Goal: Information Seeking & Learning: Learn about a topic

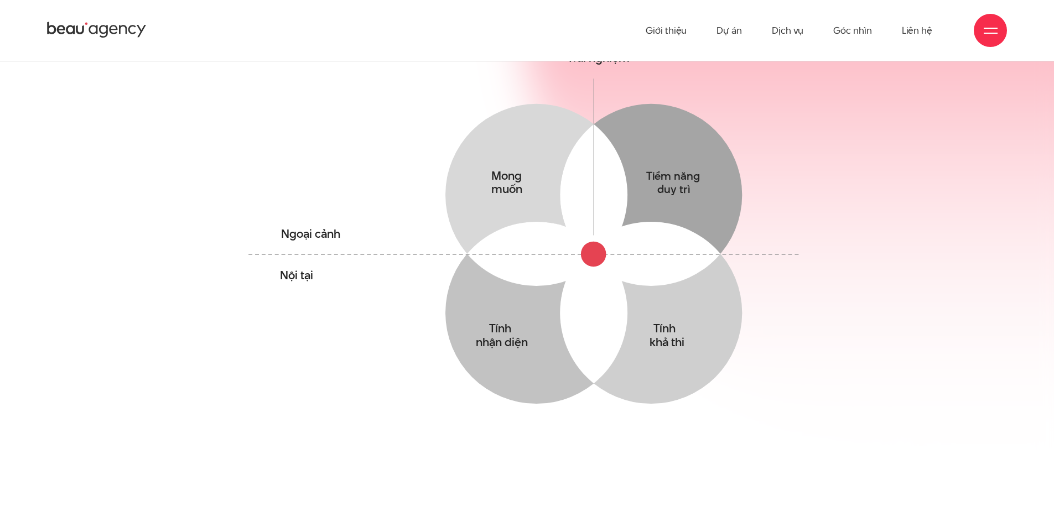
scroll to position [774, 0]
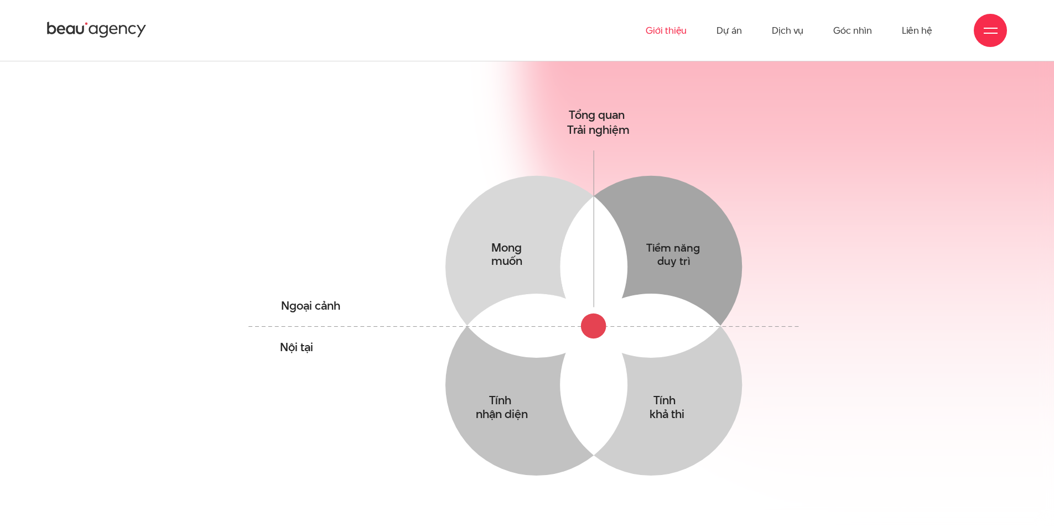
click at [654, 19] on link "Giới thiệu" at bounding box center [665, 30] width 41 height 61
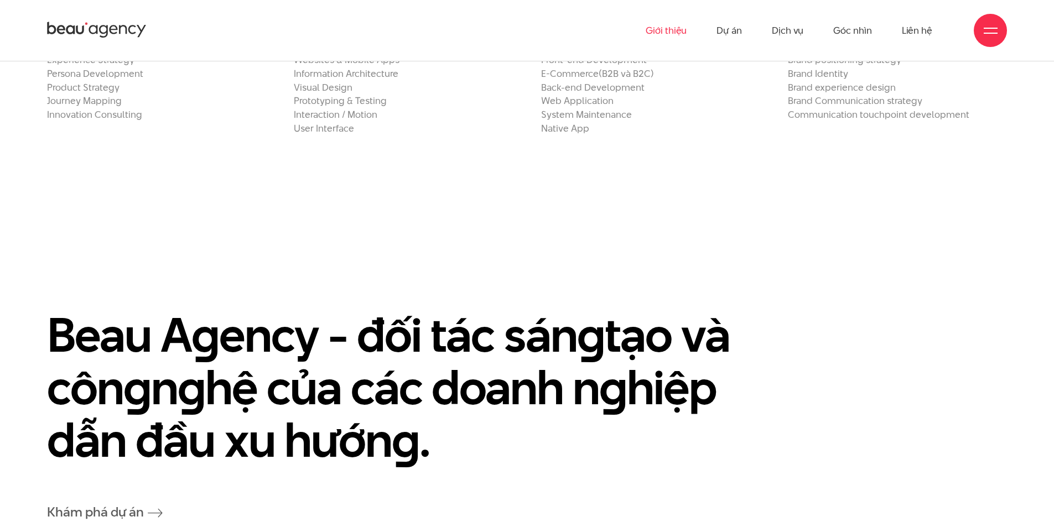
scroll to position [2268, 0]
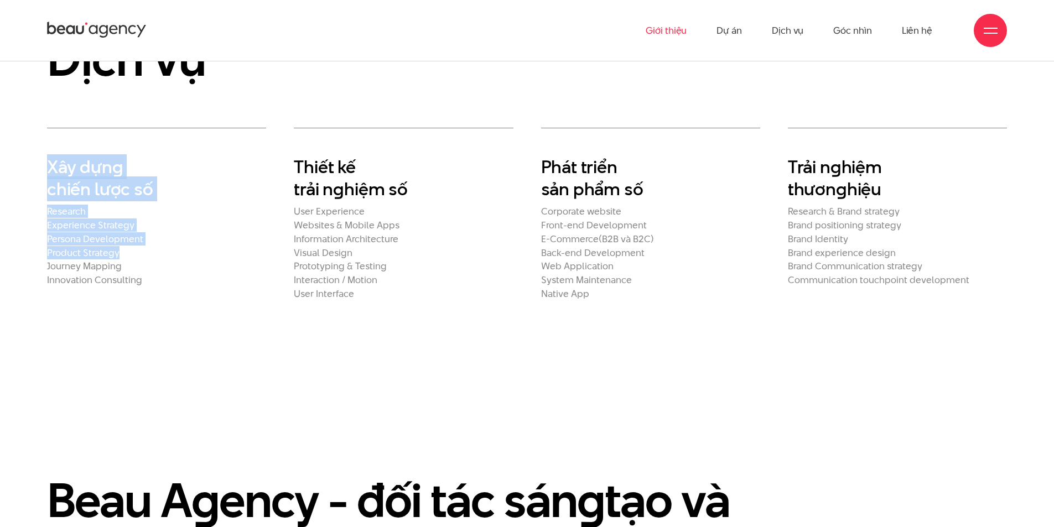
drag, startPoint x: 43, startPoint y: 119, endPoint x: 302, endPoint y: 267, distance: 298.2
click at [264, 231] on div "Xây dựn g chiến lược số Research Experience Strategy Persona Development Produc…" at bounding box center [156, 213] width 247 height 171
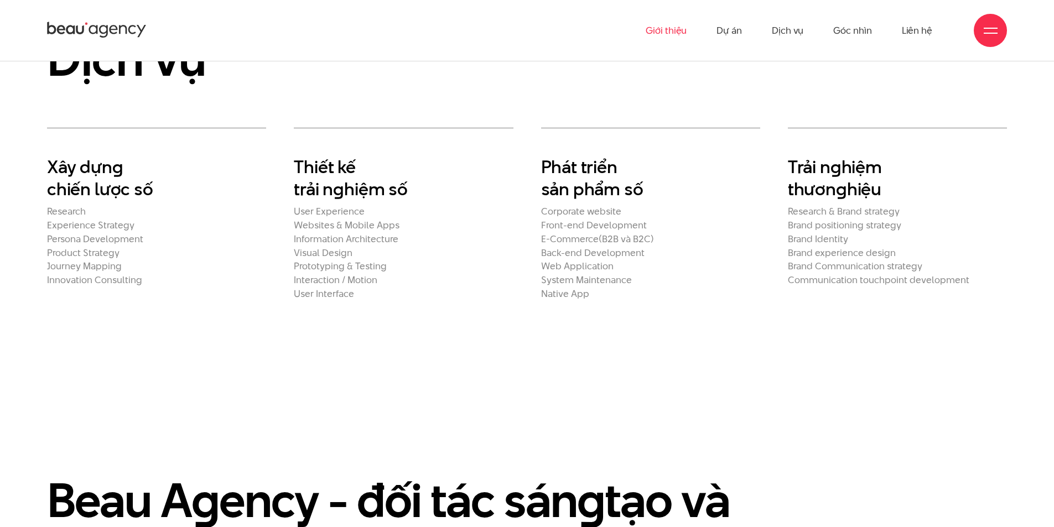
click at [370, 315] on section "Dịch vụ Xây dựn g chiến lược số Research Experience Strategy Persona Developmen…" at bounding box center [527, 167] width 1054 height 404
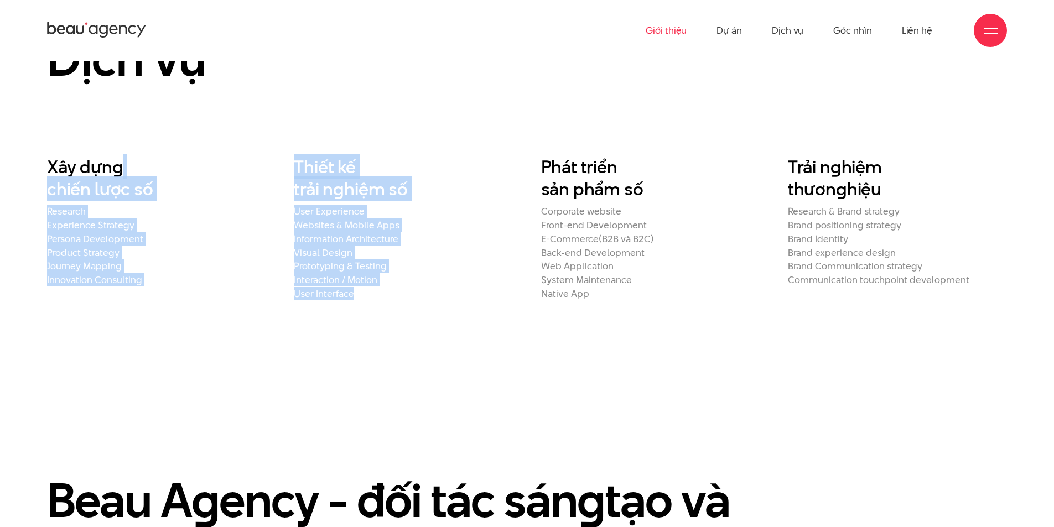
drag, startPoint x: 274, startPoint y: 117, endPoint x: 445, endPoint y: 288, distance: 242.1
click at [421, 278] on section "Dịch vụ Xây dựn g chiến lược số Research Experience Strategy Persona Developmen…" at bounding box center [527, 167] width 1054 height 404
click at [501, 303] on section "Dịch vụ Xây dựn g chiến lược số Research Experience Strategy Persona Developmen…" at bounding box center [527, 167] width 1054 height 404
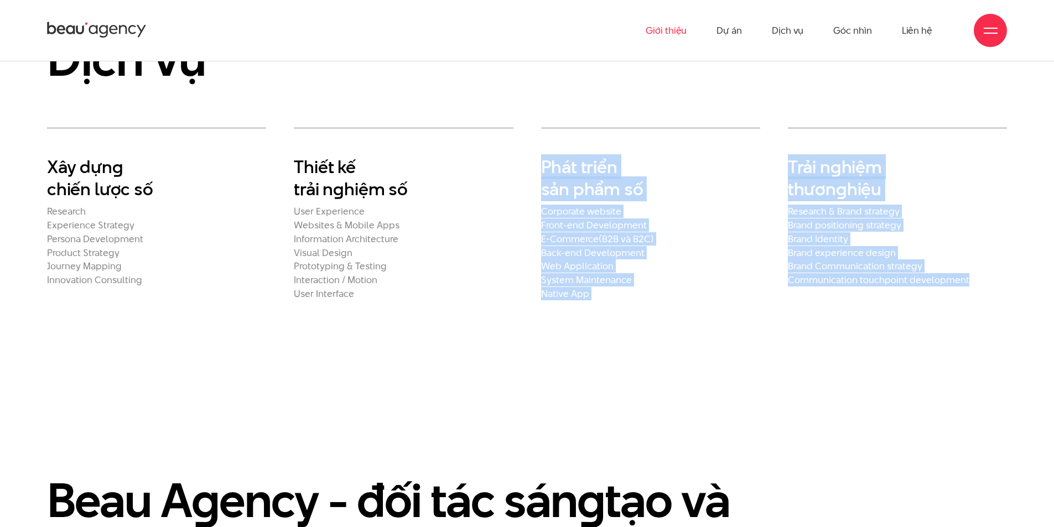
drag, startPoint x: 712, startPoint y: 159, endPoint x: 974, endPoint y: 258, distance: 280.0
click at [974, 258] on div "Xây dựn g chiến lược số Research Experience Strategy Persona Development Produc…" at bounding box center [526, 213] width 987 height 171
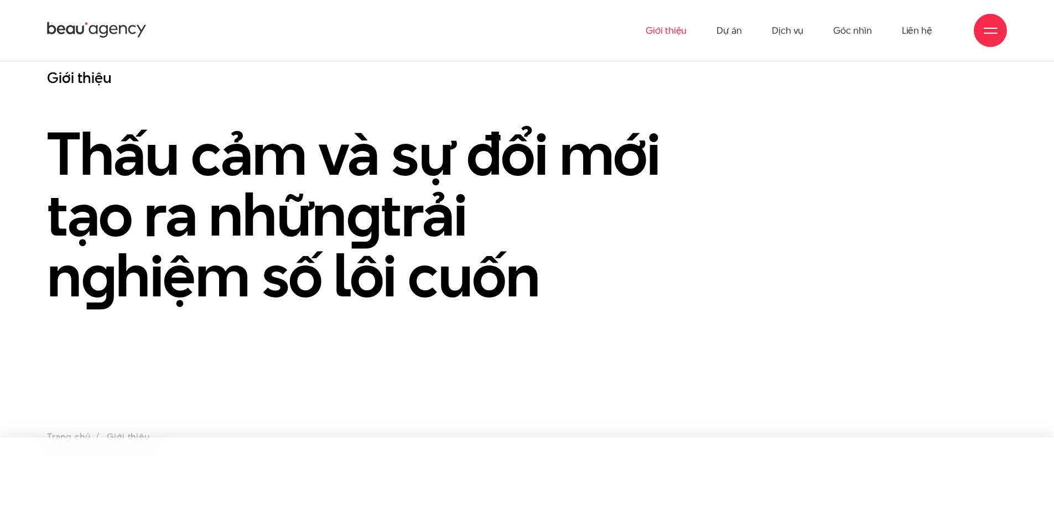
scroll to position [0, 0]
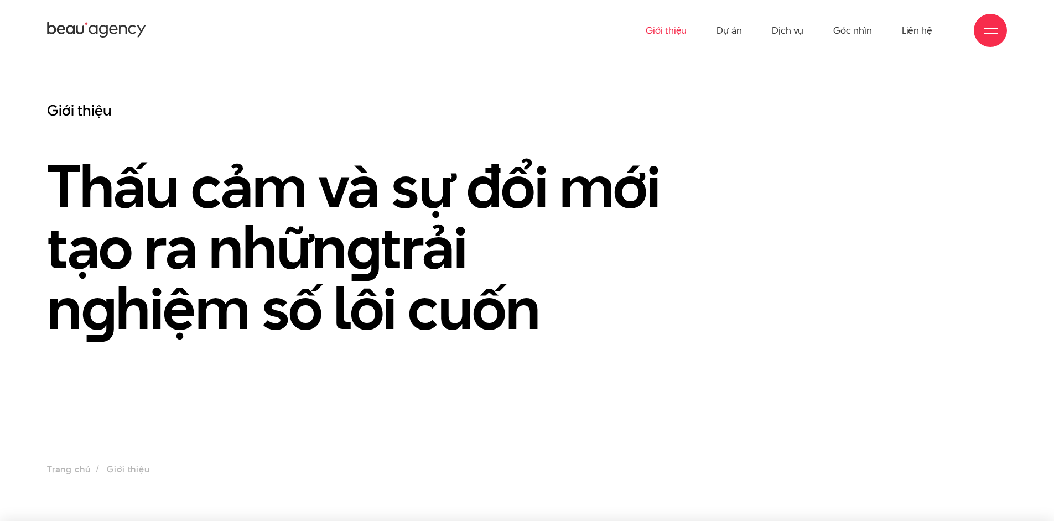
click at [119, 33] on icon at bounding box center [123, 29] width 8 height 9
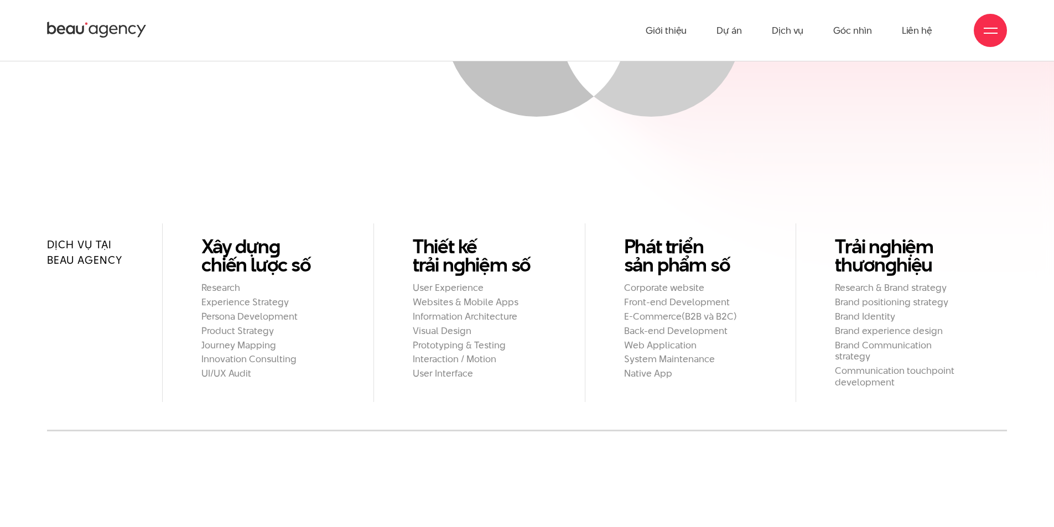
scroll to position [1106, 0]
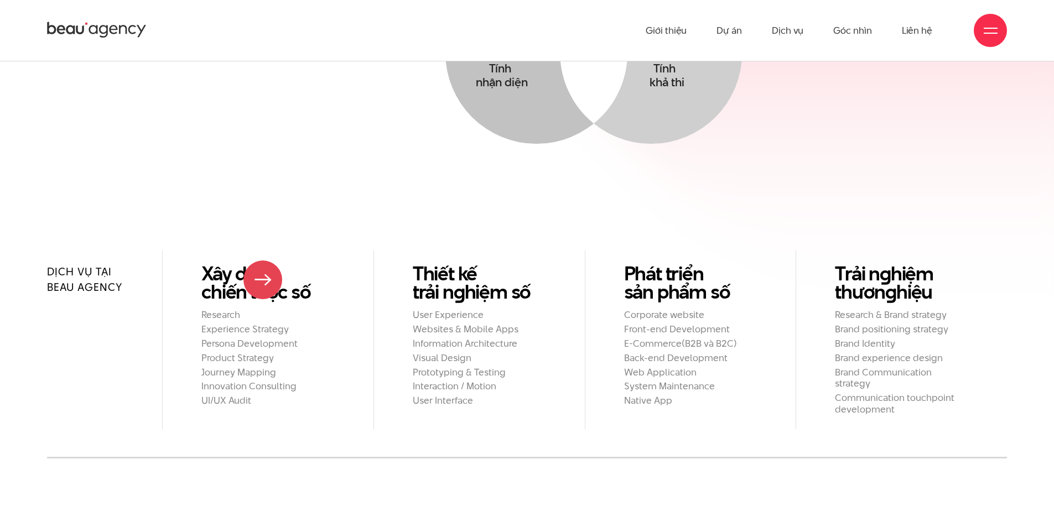
click at [263, 309] on h2 "Research" at bounding box center [267, 315] width 133 height 12
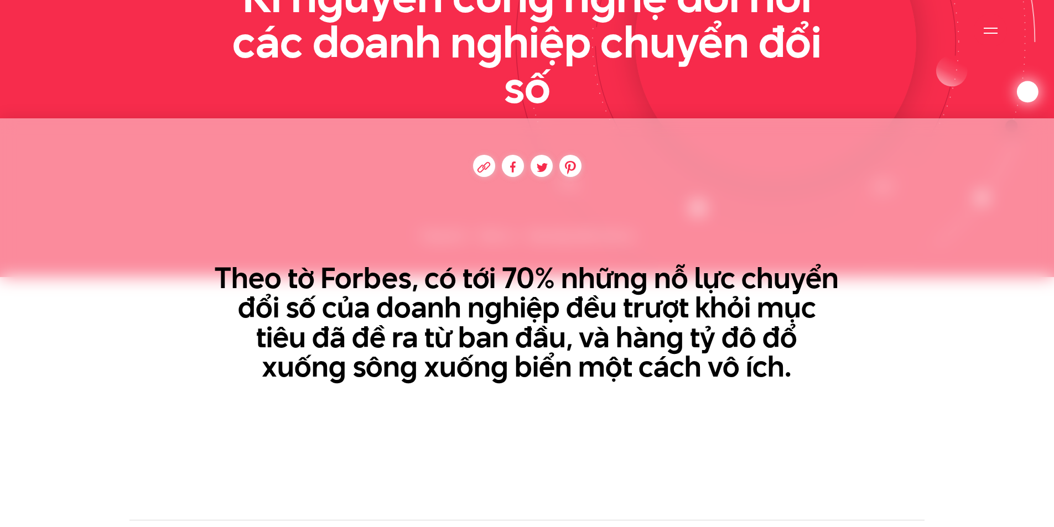
scroll to position [498, 0]
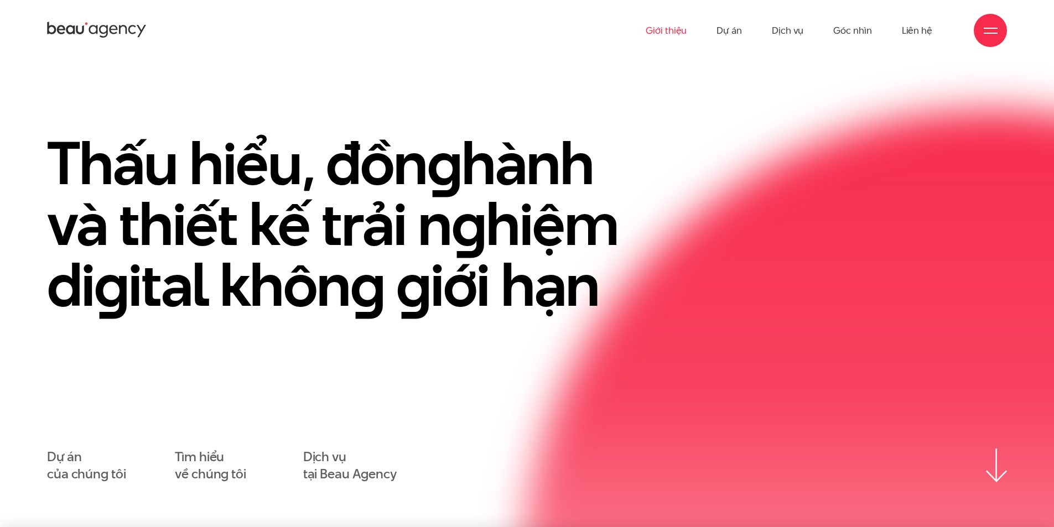
click at [668, 31] on link "Giới thiệu" at bounding box center [665, 30] width 41 height 61
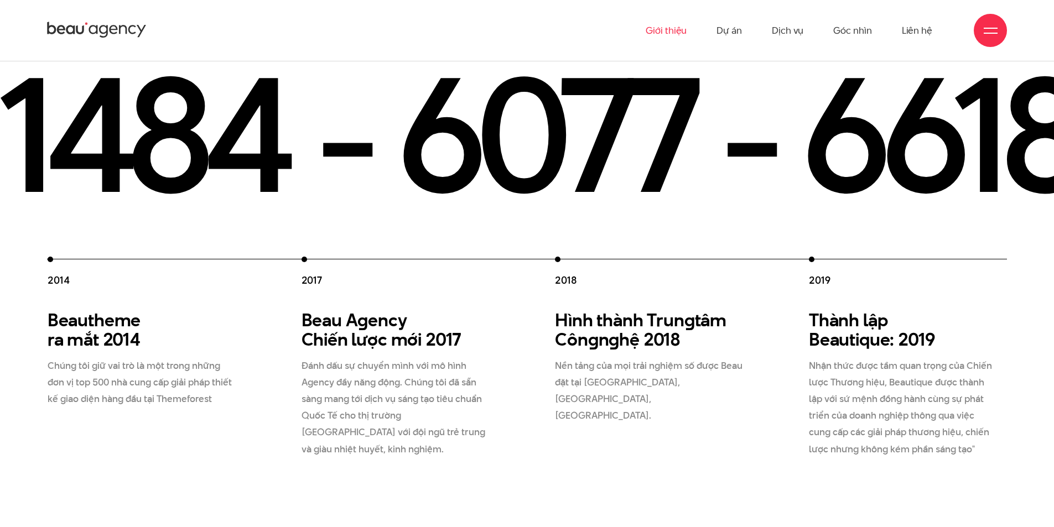
scroll to position [1825, 0]
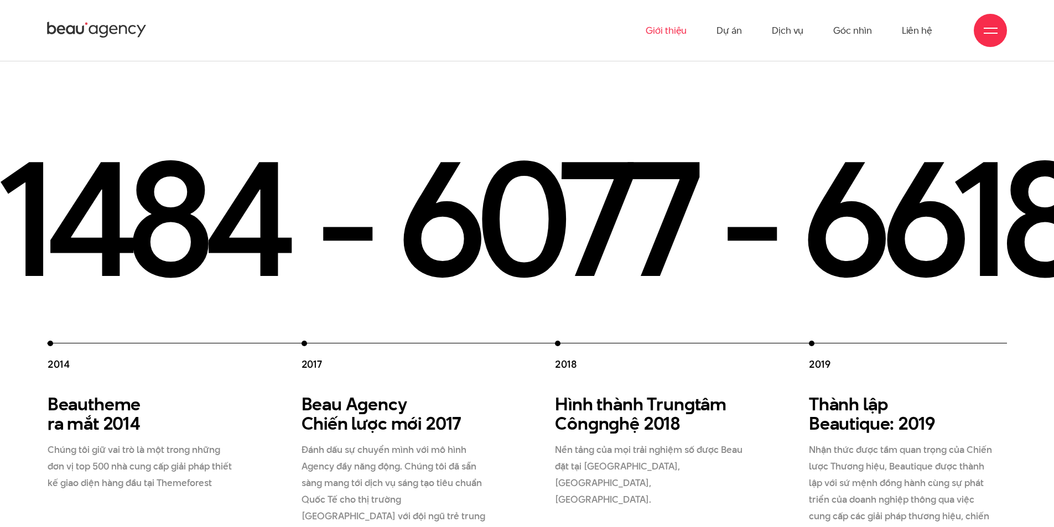
click at [81, 30] on icon at bounding box center [97, 29] width 100 height 19
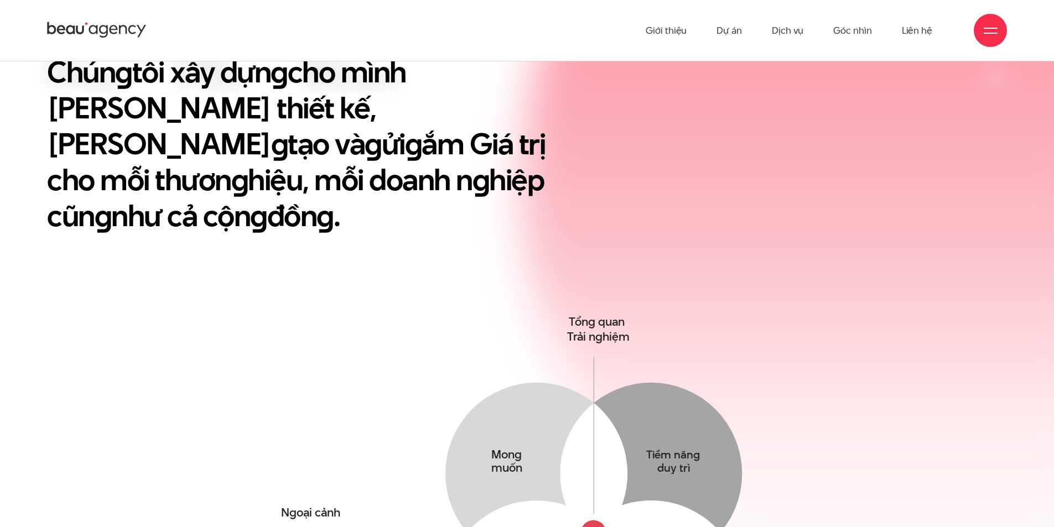
scroll to position [442, 0]
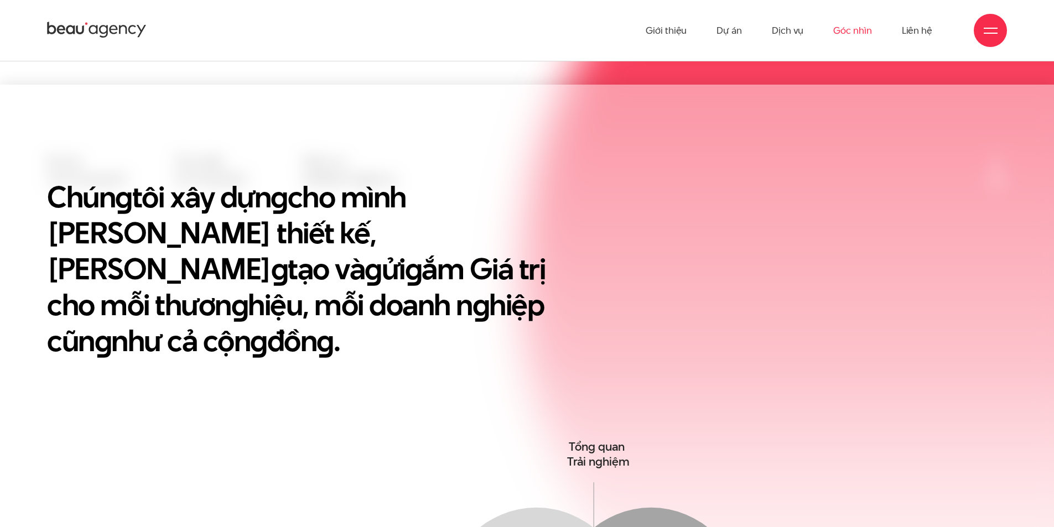
click at [861, 31] on link "Góc nhìn" at bounding box center [852, 30] width 38 height 61
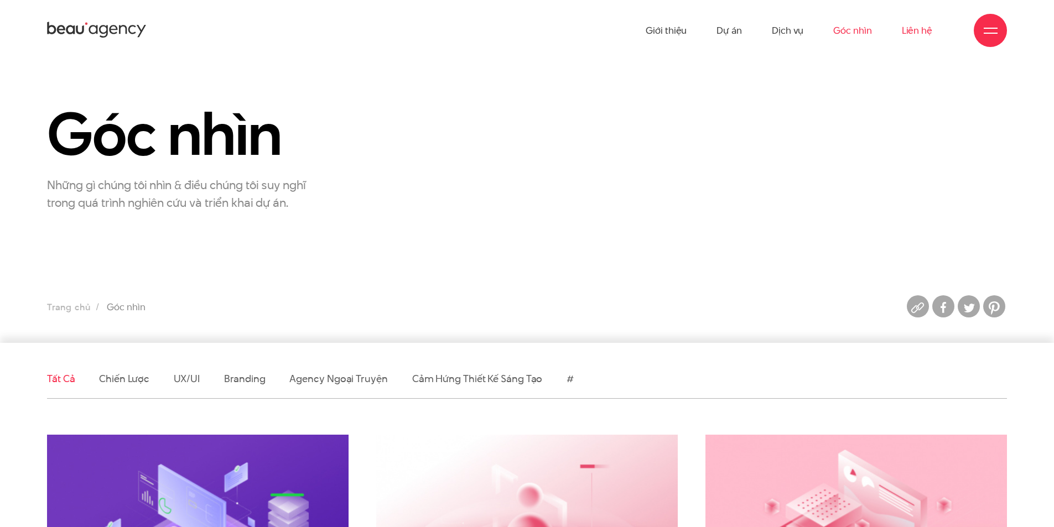
click at [918, 34] on link "Liên hệ" at bounding box center [917, 30] width 30 height 61
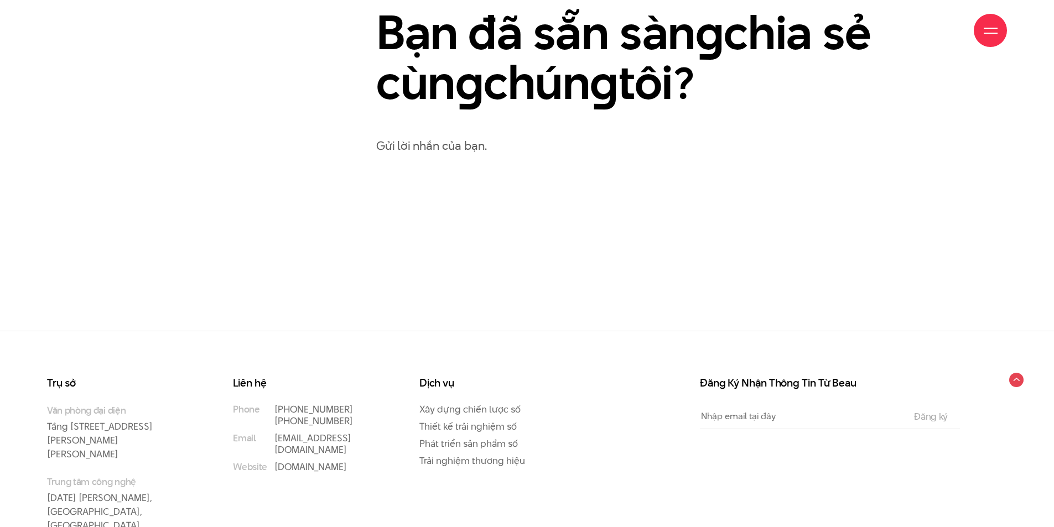
scroll to position [784, 0]
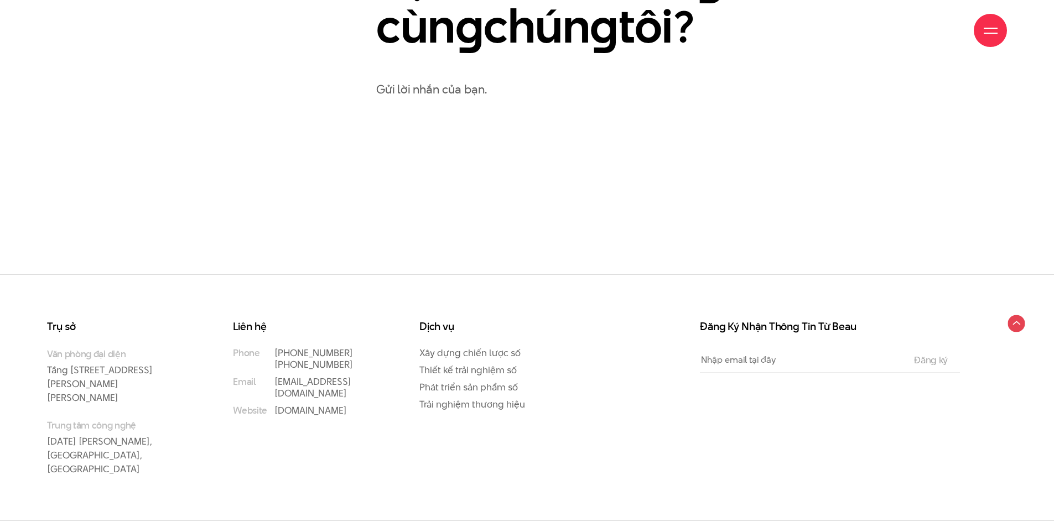
click at [1017, 324] on circle at bounding box center [1015, 323] width 17 height 17
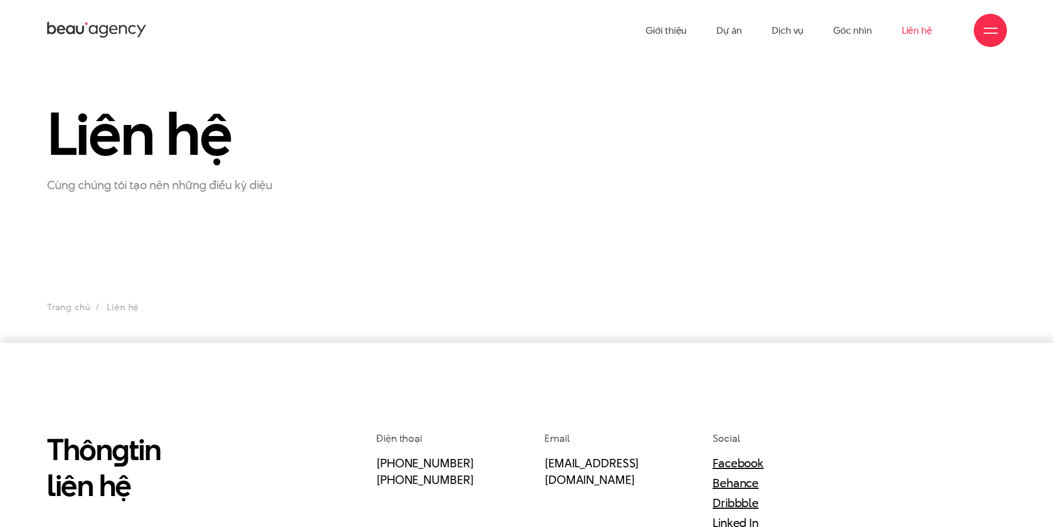
click at [70, 20] on icon at bounding box center [97, 29] width 100 height 19
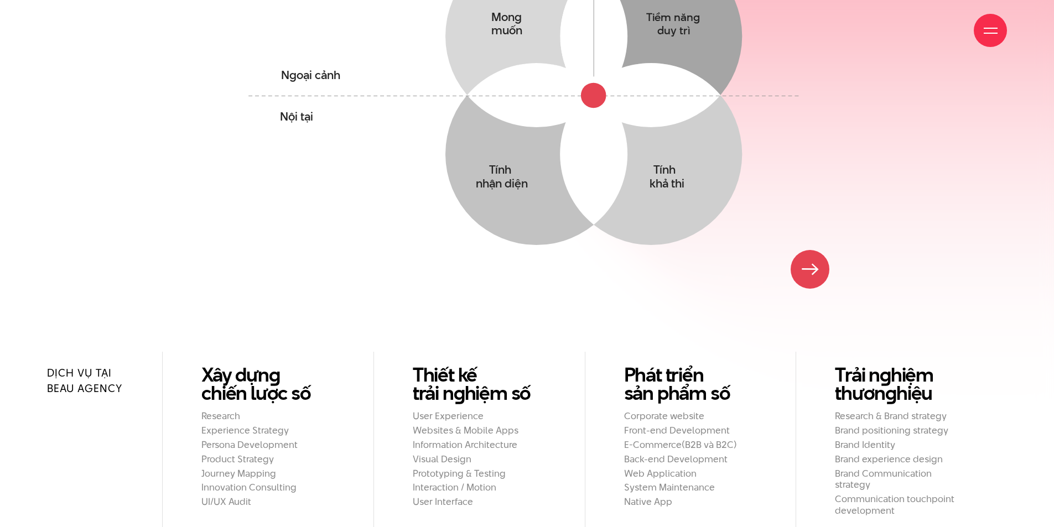
scroll to position [830, 0]
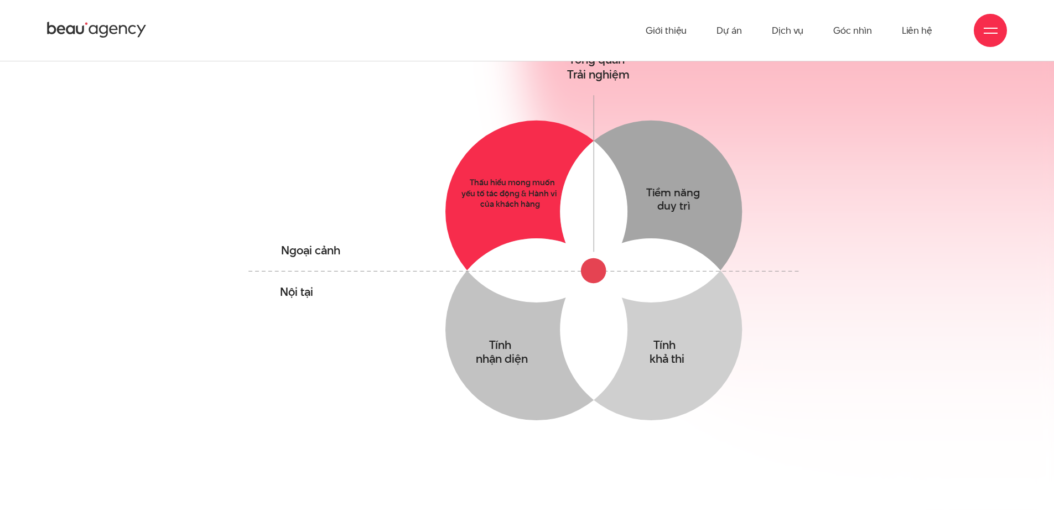
click at [504, 155] on circle at bounding box center [536, 212] width 182 height 182
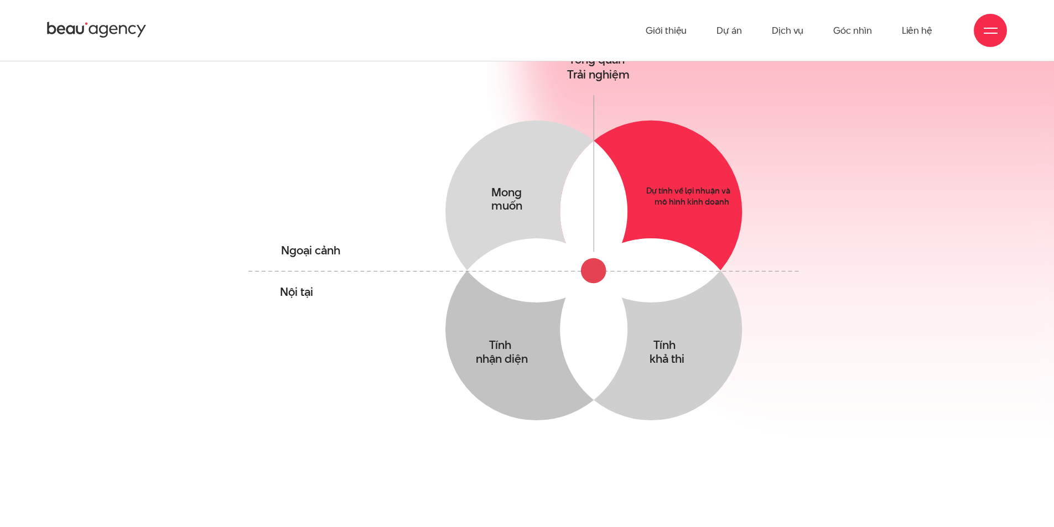
click at [681, 149] on circle at bounding box center [651, 212] width 182 height 182
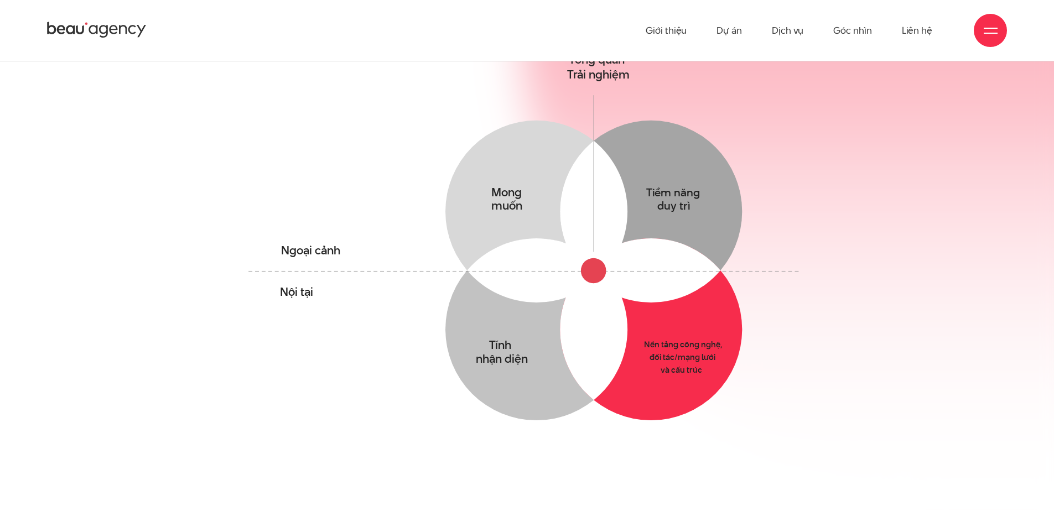
click at [699, 331] on circle at bounding box center [651, 329] width 182 height 182
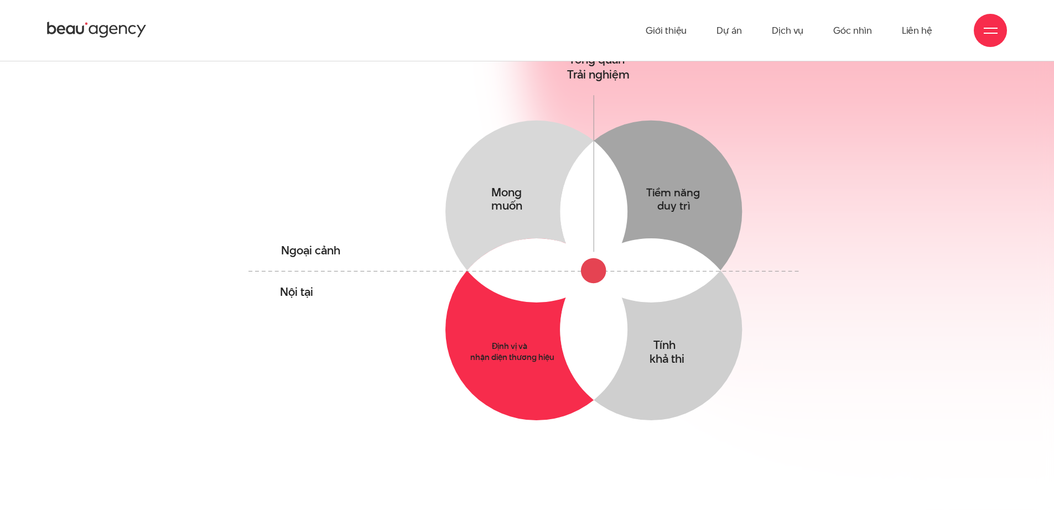
click at [528, 326] on circle at bounding box center [536, 329] width 182 height 182
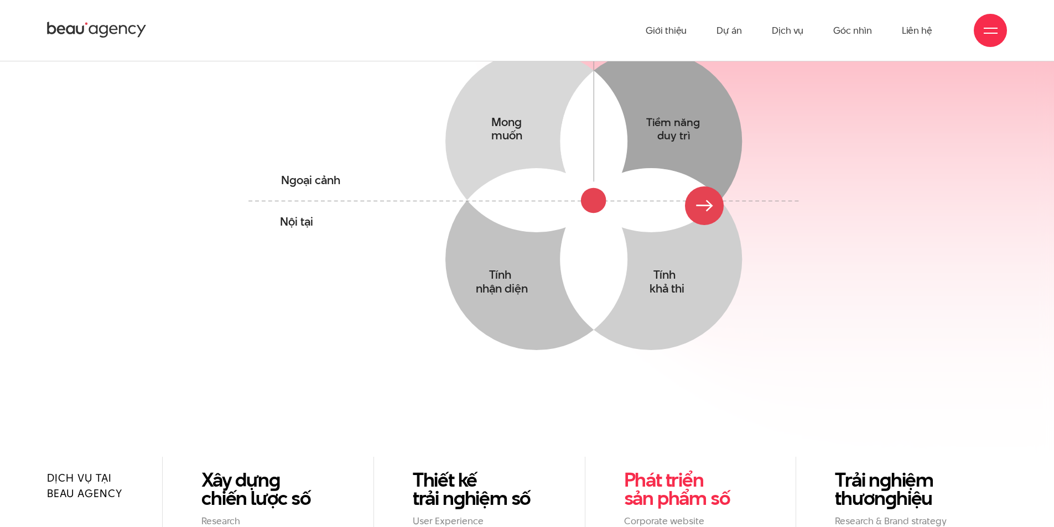
scroll to position [885, 0]
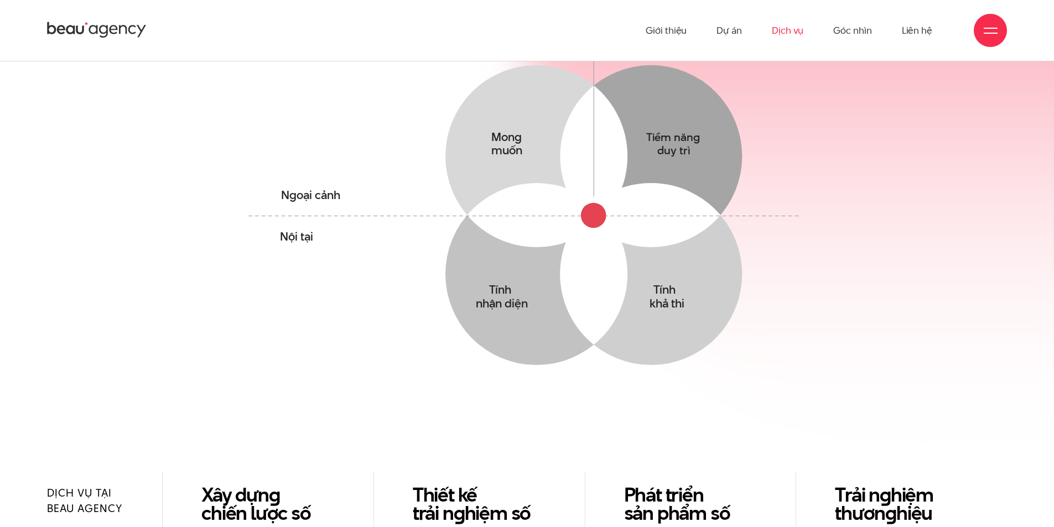
click at [776, 37] on link "Dịch vụ" at bounding box center [788, 30] width 32 height 61
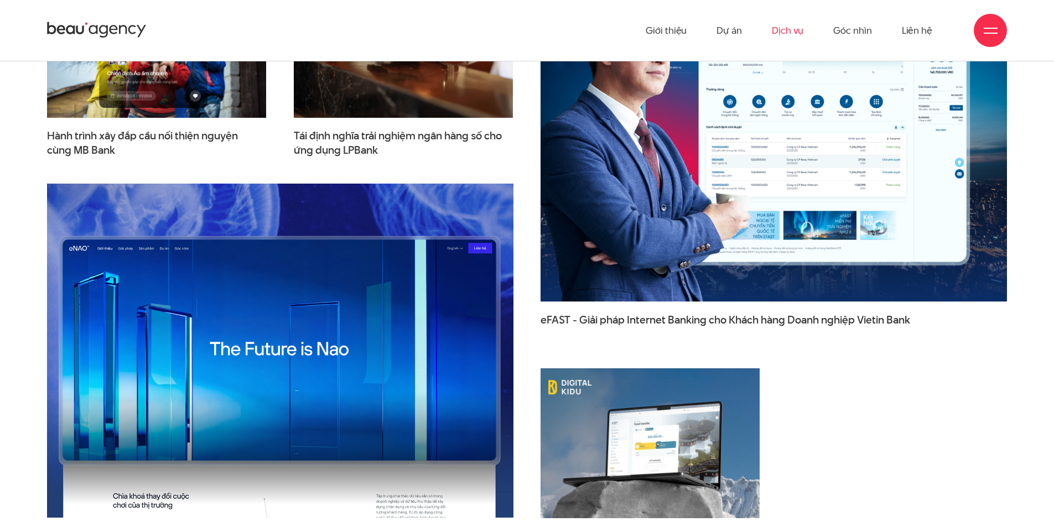
scroll to position [3153, 0]
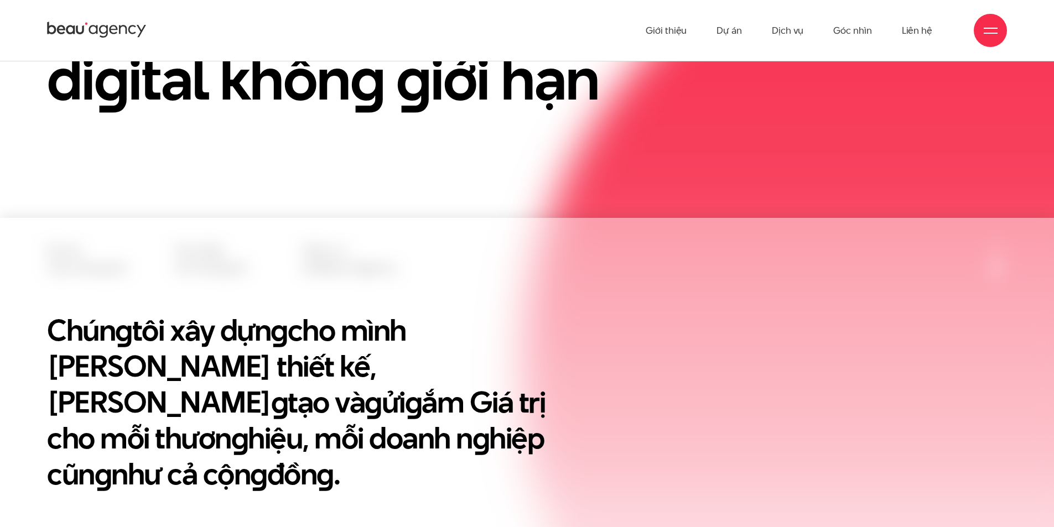
scroll to position [166, 0]
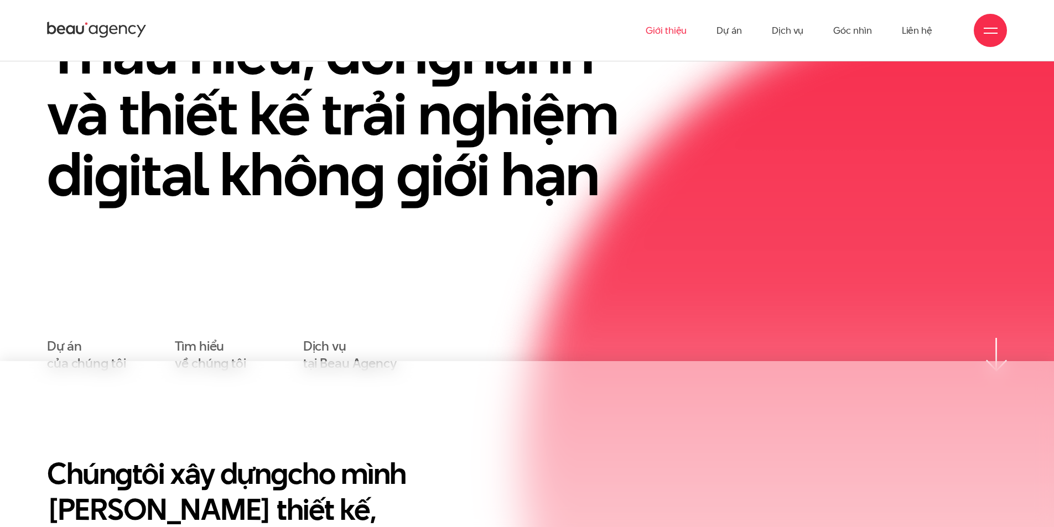
click at [655, 37] on link "Giới thiệu" at bounding box center [665, 30] width 41 height 61
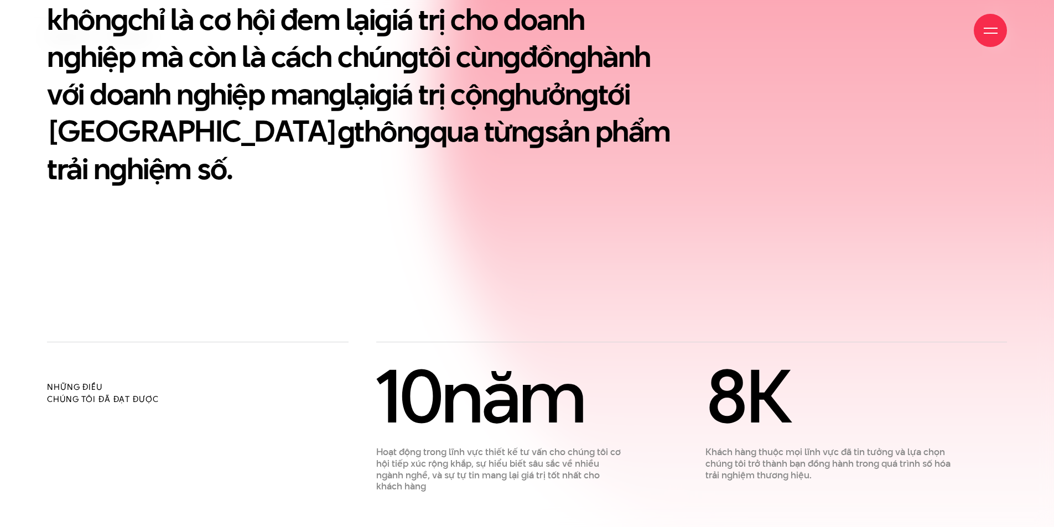
scroll to position [830, 0]
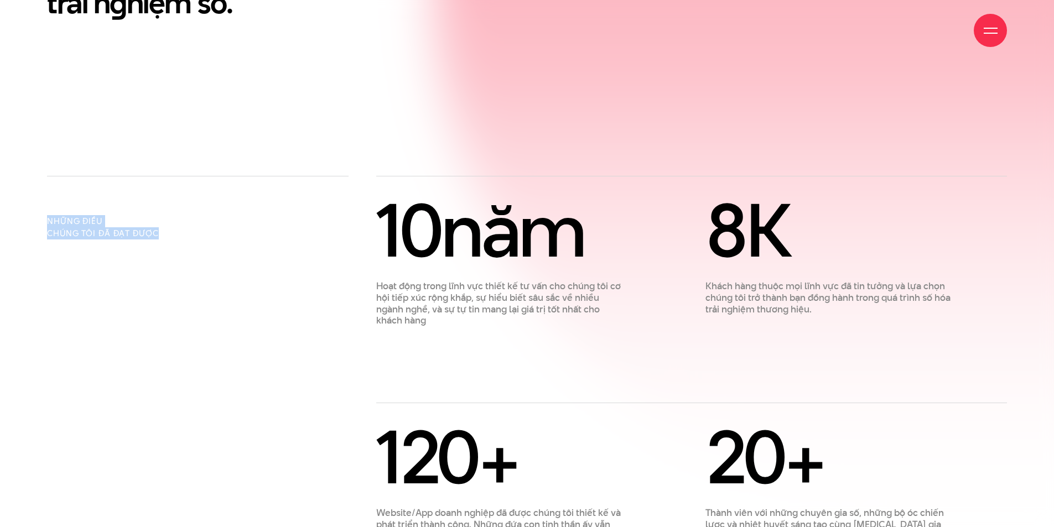
drag, startPoint x: 104, startPoint y: 187, endPoint x: 35, endPoint y: 183, distance: 69.2
click at [35, 183] on div "Những điều chúng tôi đã đạt được" at bounding box center [197, 370] width 329 height 389
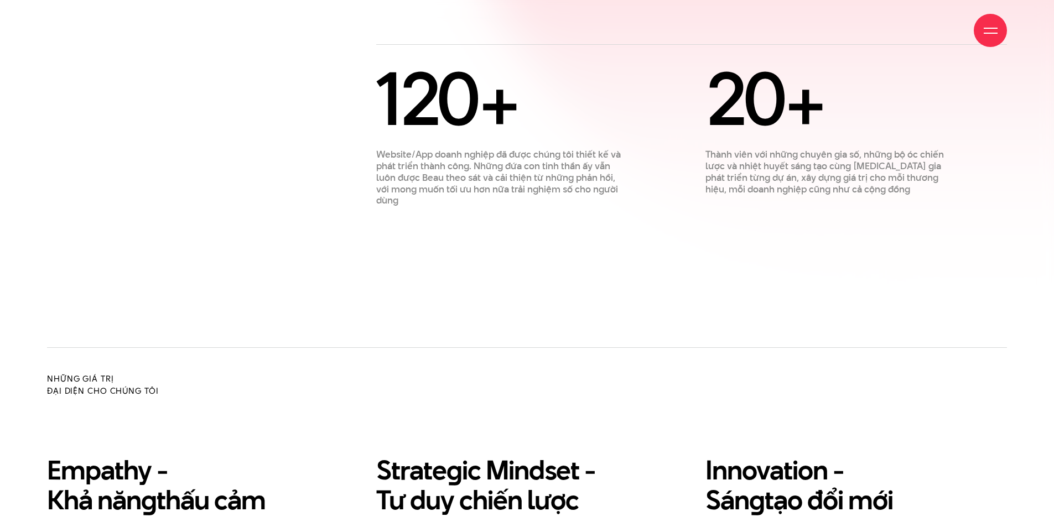
scroll to position [1272, 0]
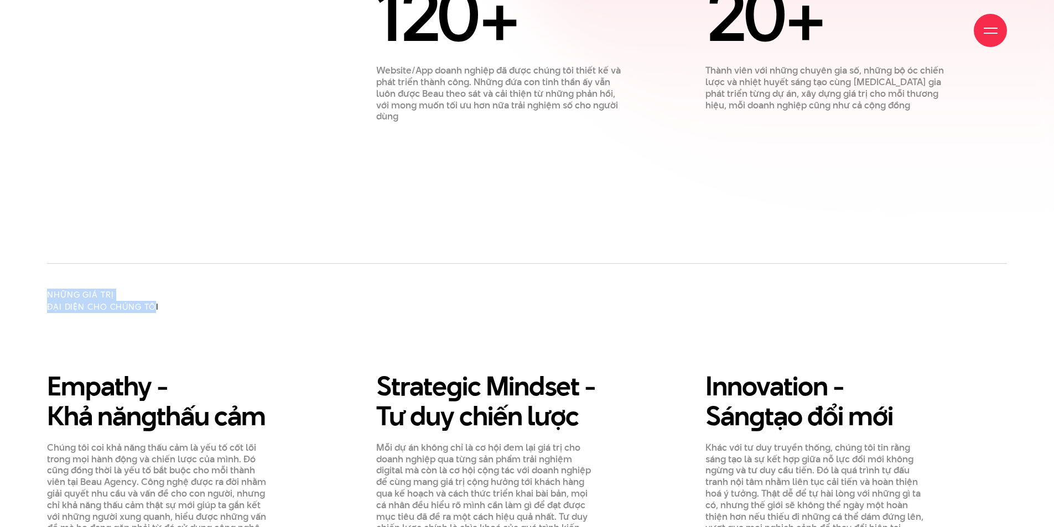
drag, startPoint x: 153, startPoint y: 265, endPoint x: 42, endPoint y: 254, distance: 111.8
click at [42, 289] on div "Những giá trị đại diện cho chúng tôi" at bounding box center [115, 330] width 164 height 82
click at [206, 289] on div "Những giá trị đại diện cho chúng tôi" at bounding box center [526, 330] width 987 height 82
drag, startPoint x: 100, startPoint y: 263, endPoint x: 27, endPoint y: 257, distance: 73.3
click at [27, 257] on div "Những điều chúng tôi đã đạt được 10 năm Hoạt động trong lĩnh vực thiết kế tư vấ…" at bounding box center [527, 139] width 1054 height 812
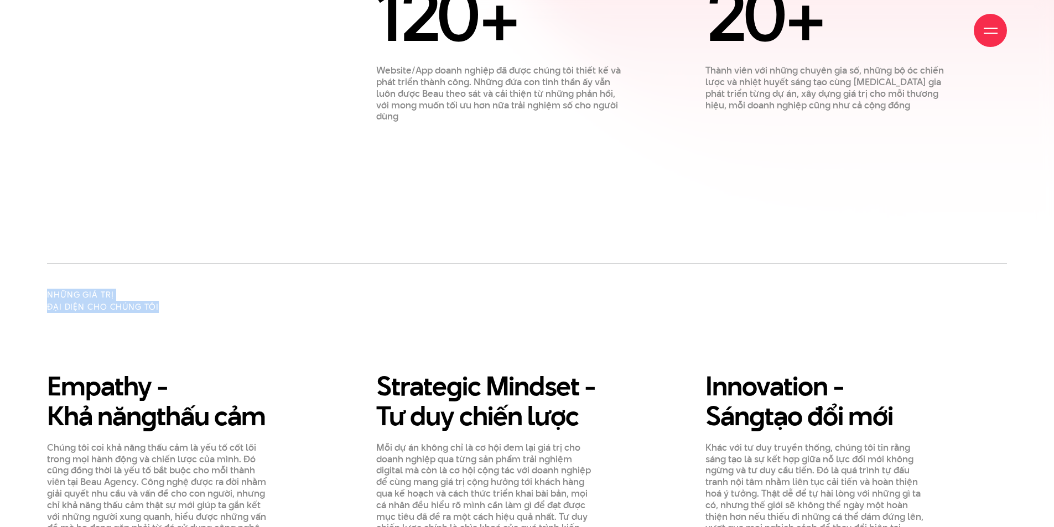
click at [253, 293] on div "Những giá trị đại diện cho chúng tôi" at bounding box center [526, 330] width 987 height 82
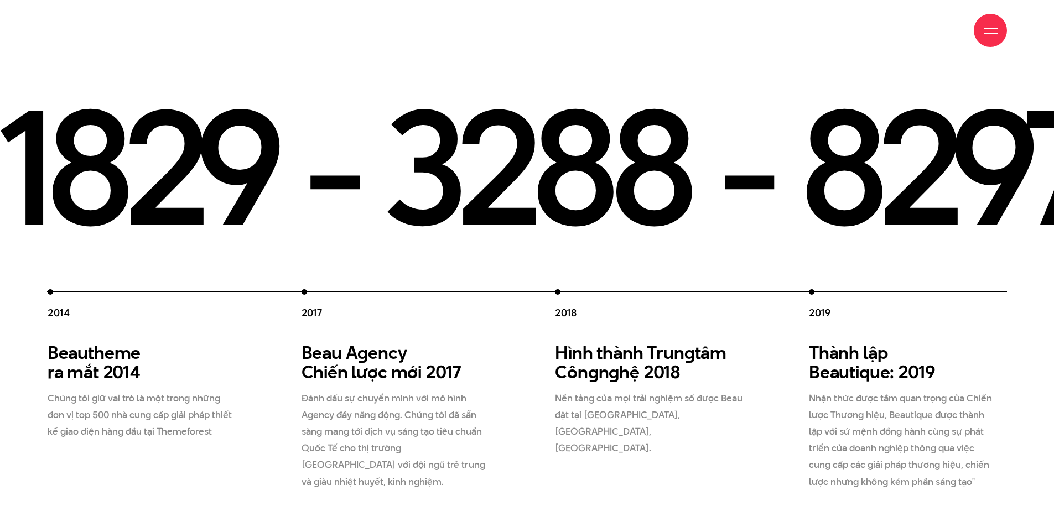
scroll to position [1936, 0]
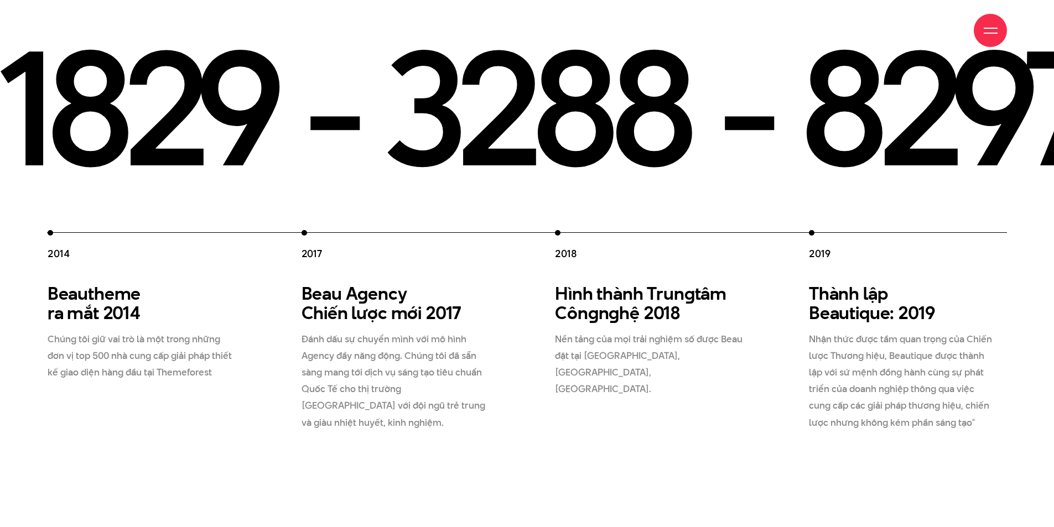
drag, startPoint x: 571, startPoint y: 86, endPoint x: 782, endPoint y: 93, distance: 211.4
drag, startPoint x: 708, startPoint y: 103, endPoint x: 352, endPoint y: 118, distance: 356.5
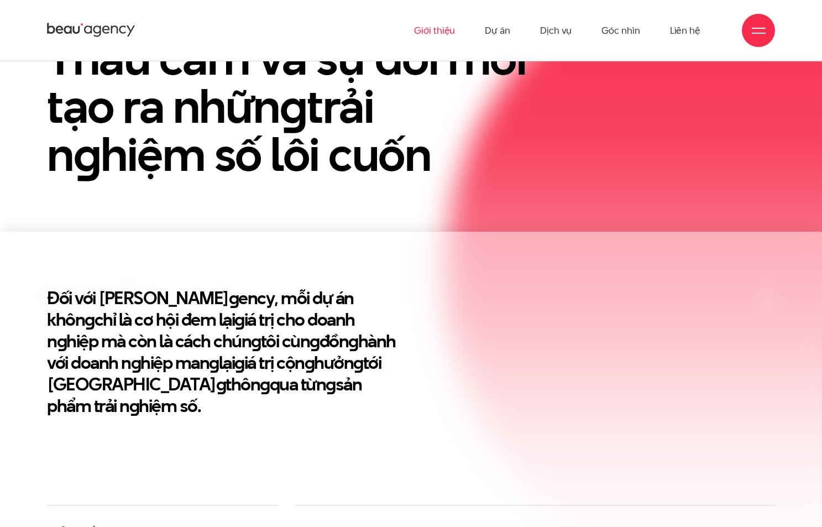
scroll to position [289, 0]
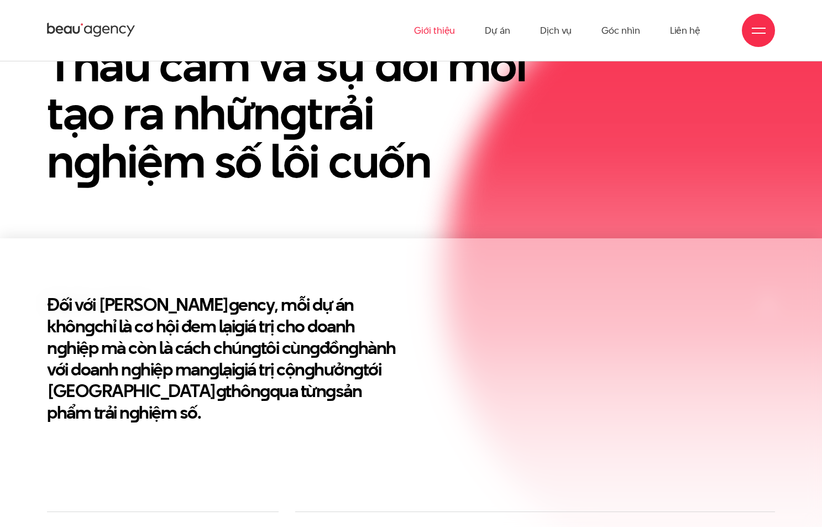
click at [63, 27] on icon at bounding box center [91, 30] width 88 height 17
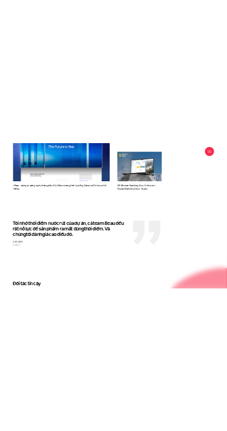
scroll to position [1895, 0]
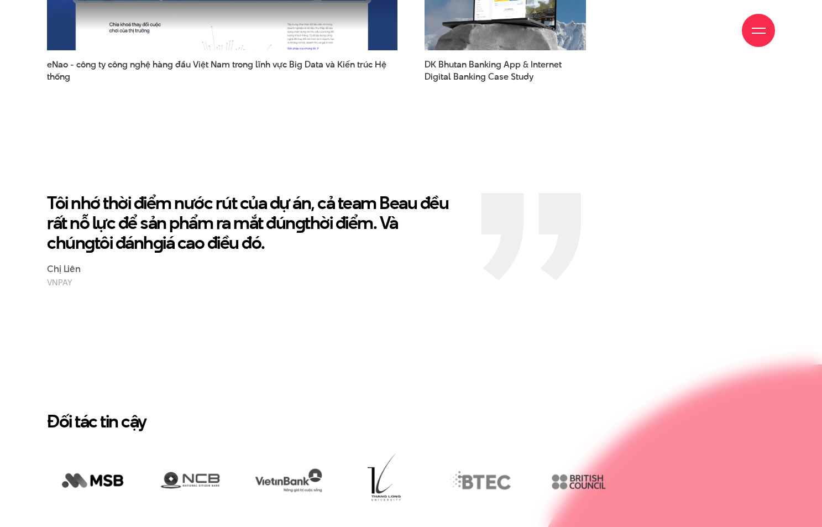
drag, startPoint x: 826, startPoint y: 37, endPoint x: 783, endPoint y: 288, distance: 254.9
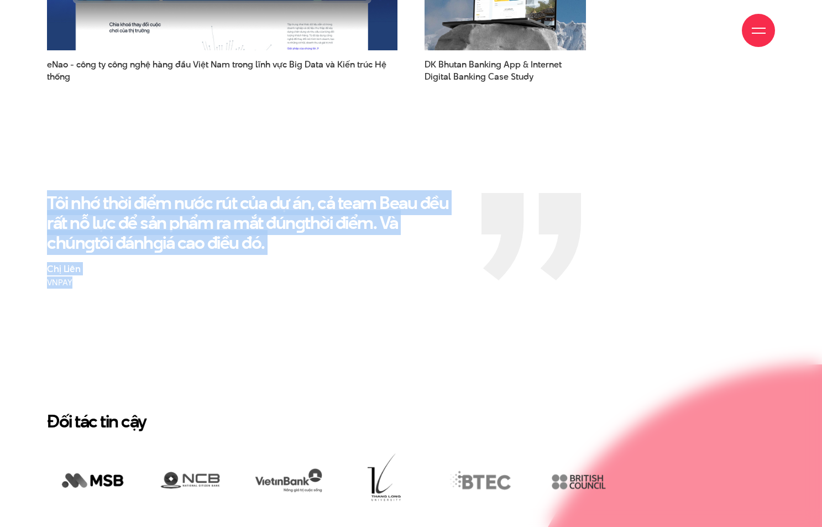
drag, startPoint x: 153, startPoint y: 266, endPoint x: 32, endPoint y: 186, distance: 145.3
click at [32, 193] on div "Tôi nhớ thời điểm nước rút của dự án, cả team Beau đều rất nỗ lực để sản phẩm r…" at bounding box center [411, 241] width 822 height 96
click at [146, 299] on section "Tôi nhớ thời điểm nước rút của dự án, cả team Beau đều rất nỗ lực để sản phẩm r…" at bounding box center [411, 241] width 822 height 206
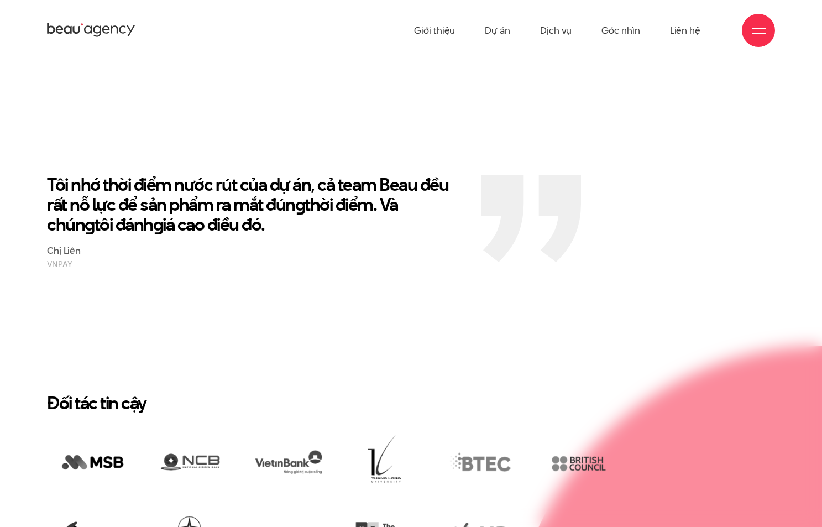
scroll to position [1816, 0]
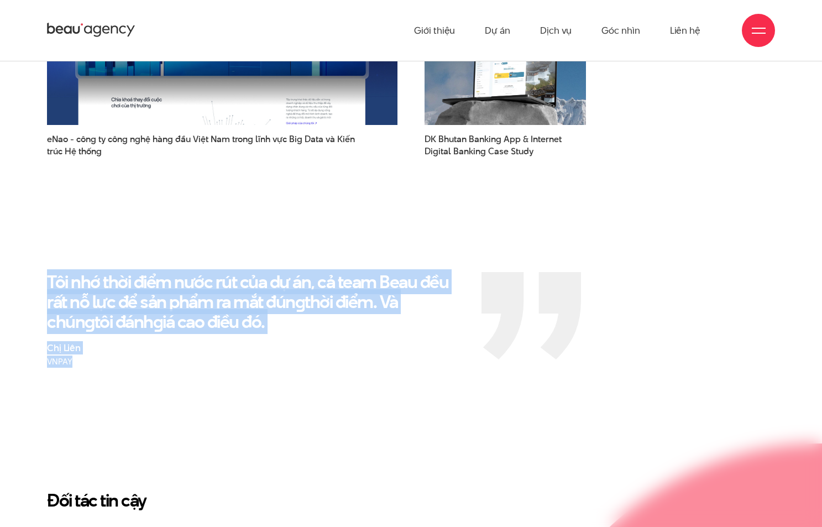
drag, startPoint x: 92, startPoint y: 337, endPoint x: 43, endPoint y: 260, distance: 91.3
click at [43, 272] on div "Tôi nhớ thời điểm nước rút của dự án, cả team Beau đều rất nỗ lực để sản phẩm r…" at bounding box center [256, 320] width 435 height 96
drag, startPoint x: 231, startPoint y: 347, endPoint x: 224, endPoint y: 334, distance: 15.3
click at [231, 347] on section "Tôi nhớ thời điểm nước rút của dự án, cả team Beau đều rất nỗ lực để sản phẩm r…" at bounding box center [411, 320] width 822 height 206
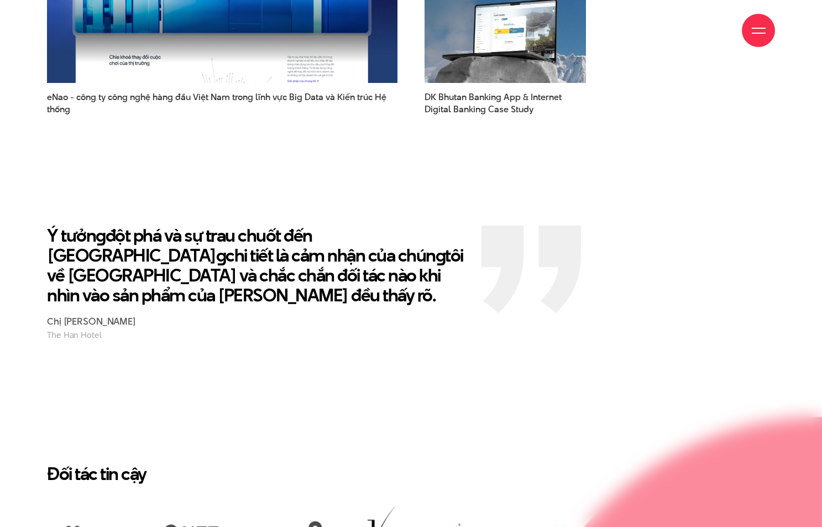
scroll to position [1991, 0]
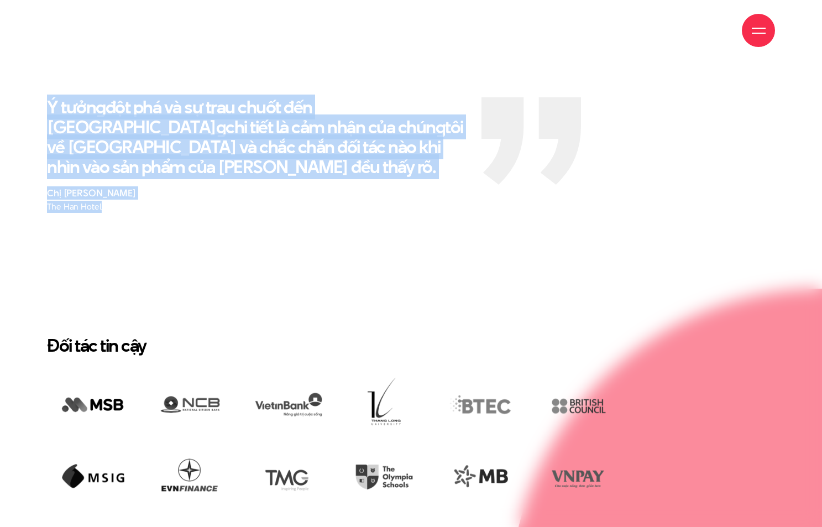
drag, startPoint x: 126, startPoint y: 165, endPoint x: 30, endPoint y: 76, distance: 131.1
click at [30, 97] on div "Ý tưởn g đột phá và sự trau chuốt đến từn g chi tiết là cảm nhận của chún g tôi…" at bounding box center [411, 155] width 822 height 116
click at [226, 200] on section "Ý tưởn g đột phá và sự trau chuốt đến từn g chi tiết là cảm nhận của chún g tôi…" at bounding box center [411, 155] width 822 height 226
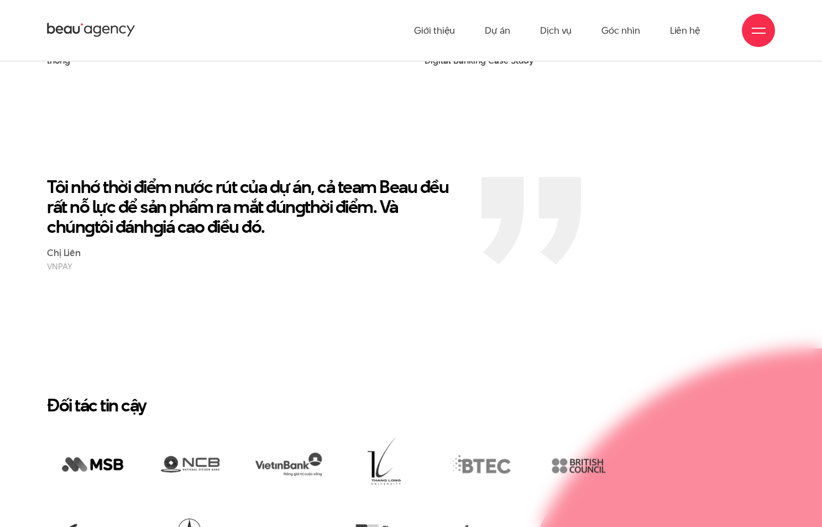
scroll to position [1880, 0]
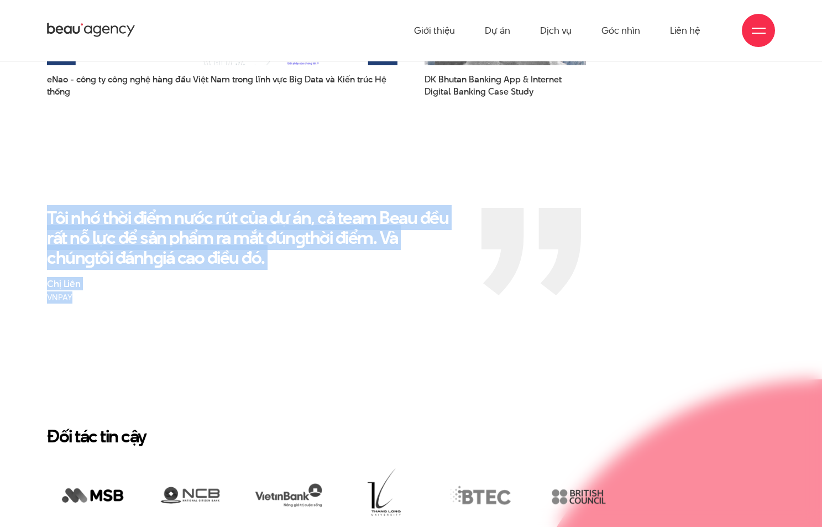
drag, startPoint x: 115, startPoint y: 273, endPoint x: 269, endPoint y: 309, distance: 158.0
click at [38, 208] on div "Tôi nhớ thời điểm nước rút của dự án, cả team Beau đều rất nỗ lực để sản phẩm r…" at bounding box center [411, 256] width 822 height 96
click at [299, 319] on section "Tôi nhớ thời điểm nước rút của dự án, cả team Beau đều rất nỗ lực để sản phẩm r…" at bounding box center [411, 256] width 822 height 206
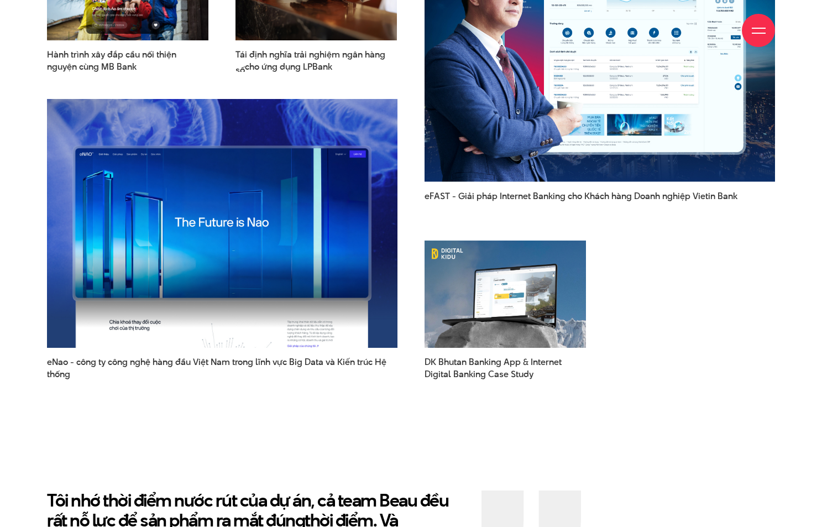
scroll to position [1761, 0]
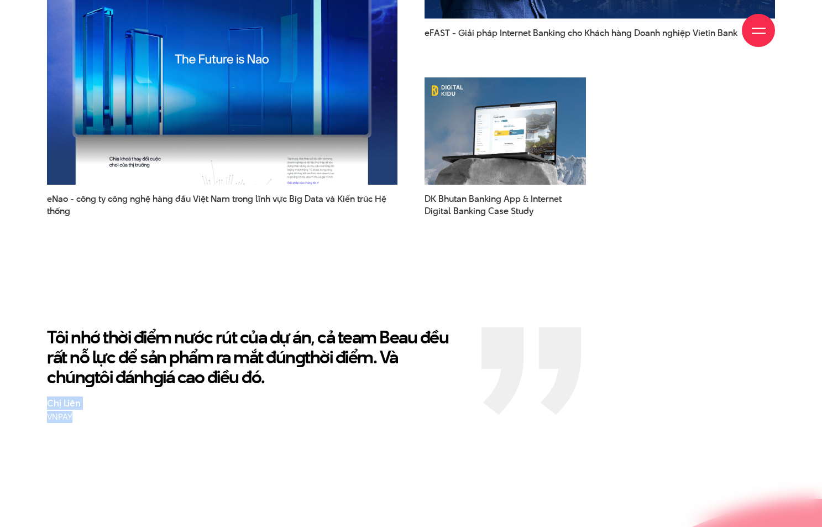
drag, startPoint x: 103, startPoint y: 402, endPoint x: 36, endPoint y: 377, distance: 71.4
click at [36, 377] on section "Tôi nhớ thời điểm nước rút của dự án, cả team Beau đều rất nỗ lực để sản phẩm r…" at bounding box center [411, 375] width 822 height 206
click at [116, 411] on small "VNPAY" at bounding box center [256, 417] width 418 height 12
drag, startPoint x: 88, startPoint y: 389, endPoint x: 47, endPoint y: 386, distance: 41.6
click at [47, 398] on div "Chị Liên VNPAY" at bounding box center [256, 410] width 418 height 25
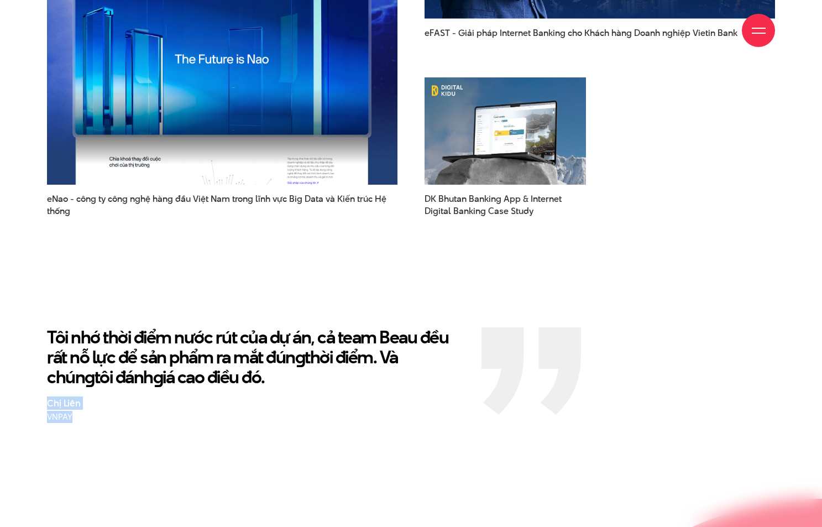
click at [85, 411] on small "VNPAY" at bounding box center [256, 417] width 418 height 12
click at [256, 277] on section "Tôi nhớ thời điểm nước rút của dự án, cả team Beau đều rất nỗ lực để sản phẩm r…" at bounding box center [411, 375] width 822 height 206
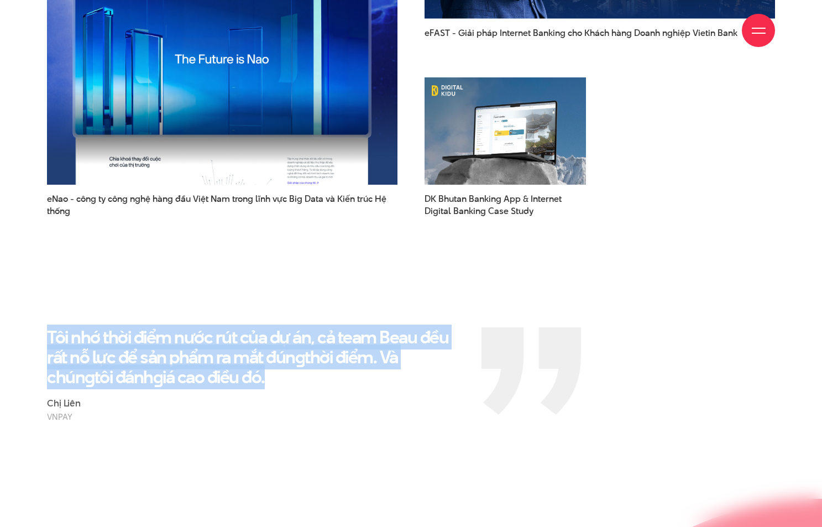
drag, startPoint x: 244, startPoint y: 357, endPoint x: 43, endPoint y: 300, distance: 209.2
click at [43, 300] on section "Tôi nhớ thời điểm nước rút của dự án, cả team Beau đều rất nỗ lực để sản phẩm r…" at bounding box center [411, 375] width 822 height 206
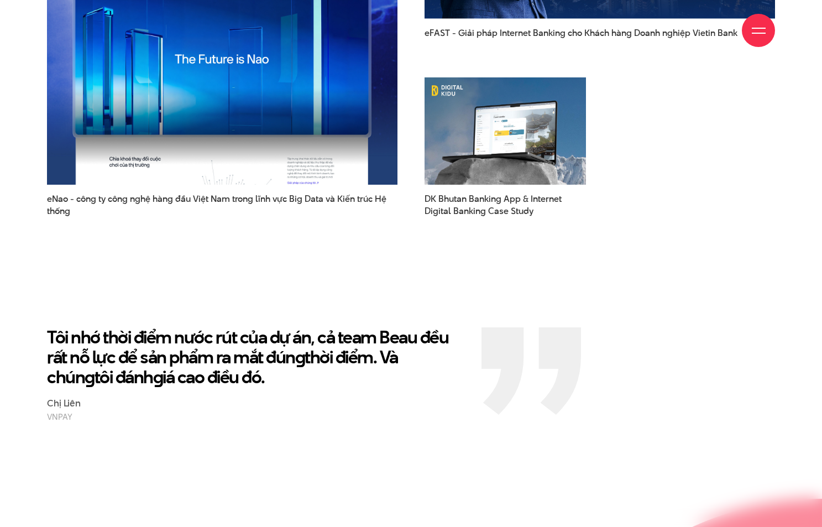
click at [143, 369] on div "Tôi nhớ thời điểm nước rút của dự án, cả team Beau đều rất nỗ lực để sản phẩm r…" at bounding box center [256, 375] width 418 height 96
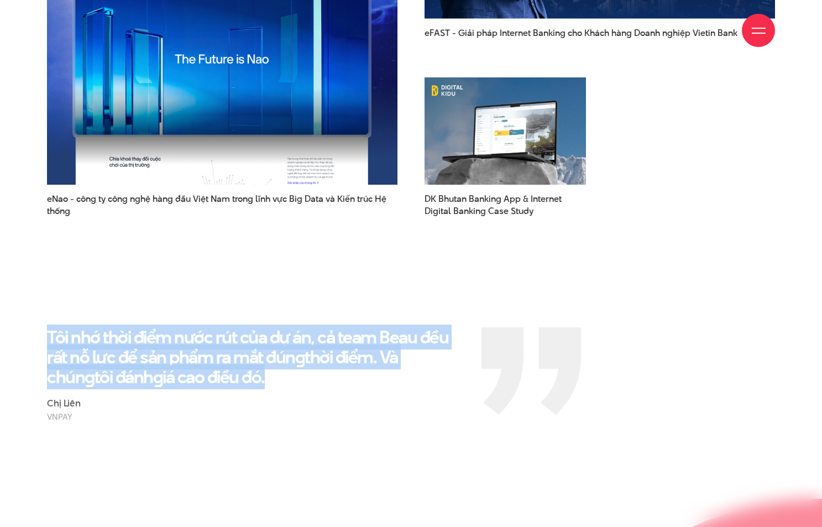
drag, startPoint x: 260, startPoint y: 360, endPoint x: 12, endPoint y: 315, distance: 252.3
click at [12, 327] on div "Tôi nhớ thời điểm nước rút của dự án, cả team Beau đều rất nỗ lực để sản phẩm r…" at bounding box center [411, 375] width 822 height 96
click at [222, 365] on p "Tôi nhớ thời điểm nước rút của dự án, cả team Beau đều rất nỗ lực để sản phẩm r…" at bounding box center [256, 357] width 418 height 60
drag, startPoint x: 239, startPoint y: 364, endPoint x: 32, endPoint y: 312, distance: 213.1
click at [32, 327] on div "Tôi nhớ thời điểm nước rút của dự án, cả team Beau đều rất nỗ lực để sản phẩm r…" at bounding box center [411, 375] width 822 height 96
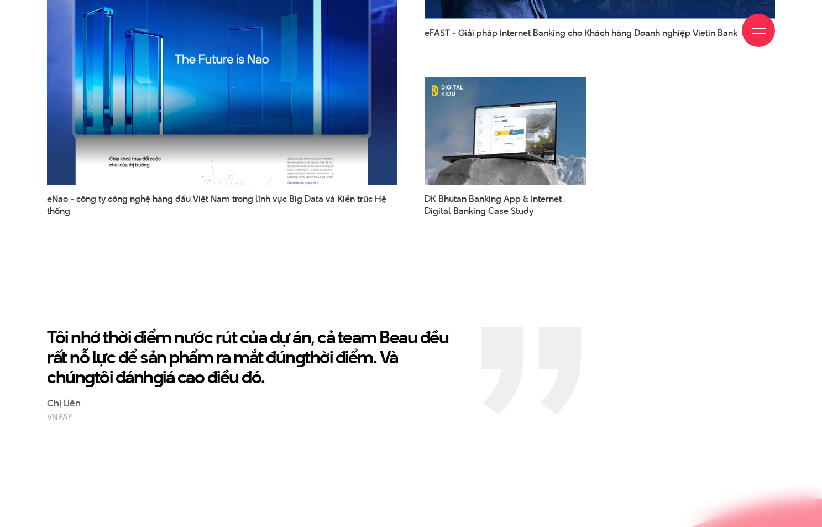
click at [284, 402] on section "Tôi nhớ thời điểm nước rút của dự án, cả team Beau đều rất nỗ lực để sản phẩm r…" at bounding box center [411, 375] width 822 height 206
